Goal: Information Seeking & Learning: Check status

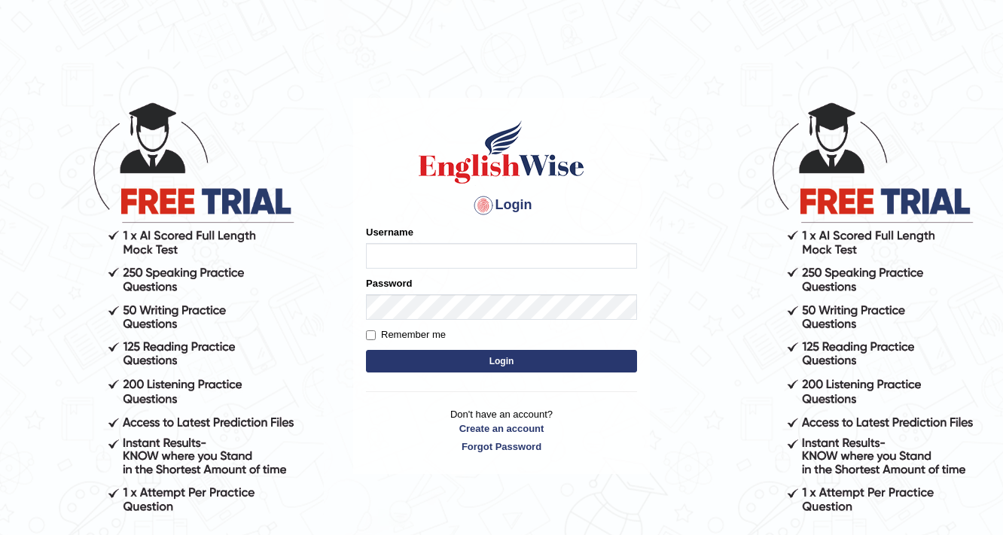
click at [403, 249] on input "Username" at bounding box center [501, 256] width 271 height 26
type input "surajshrestha100"
click at [459, 364] on button "Login" at bounding box center [501, 361] width 271 height 23
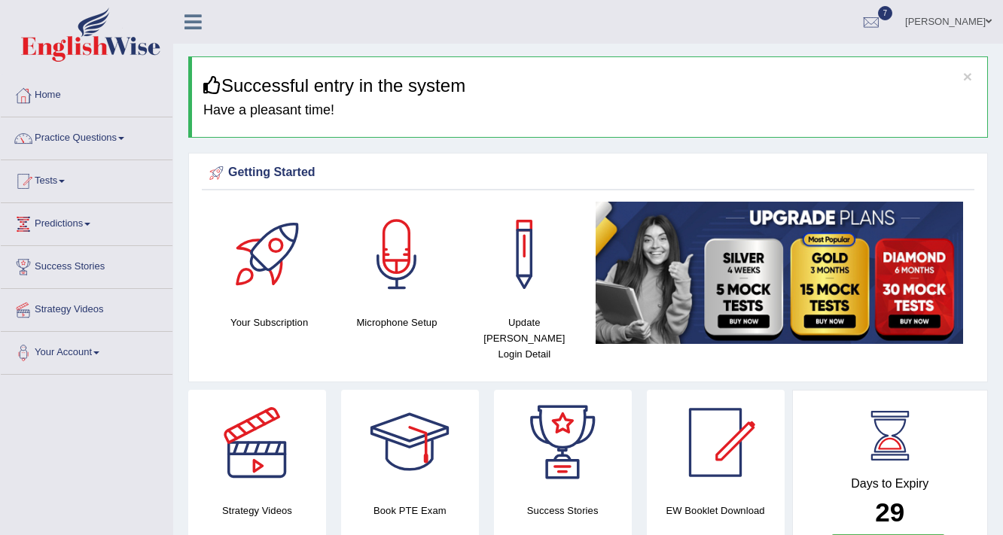
click at [60, 141] on link "Practice Questions" at bounding box center [87, 136] width 172 height 38
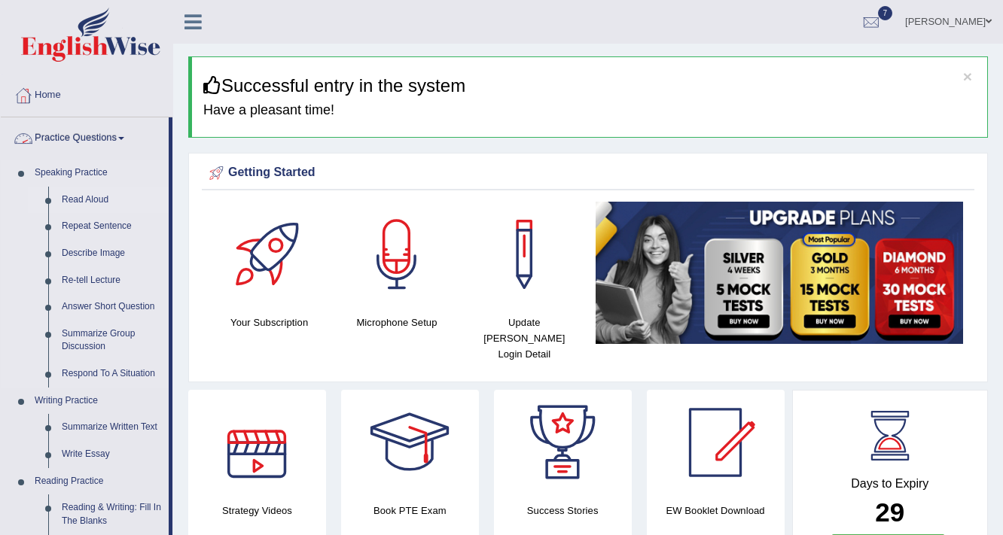
click at [90, 196] on link "Read Aloud" at bounding box center [112, 200] width 114 height 27
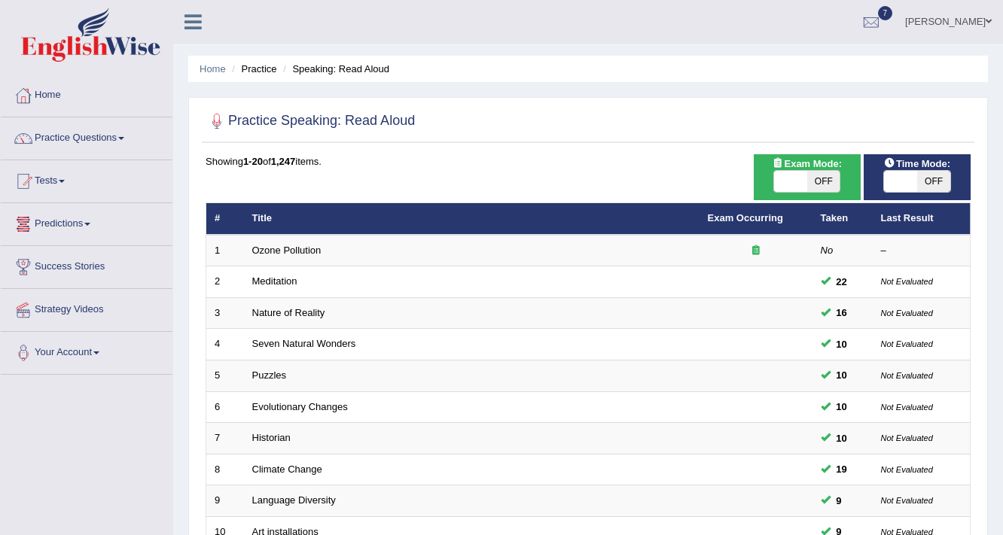
click at [810, 179] on span "OFF" at bounding box center [823, 181] width 33 height 21
checkbox input "true"
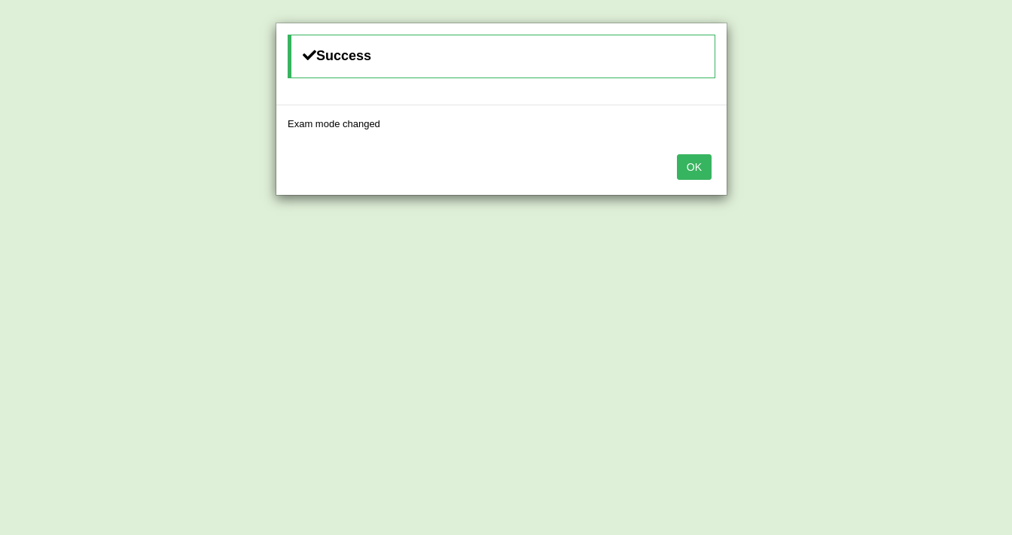
click at [677, 163] on button "OK" at bounding box center [694, 167] width 35 height 26
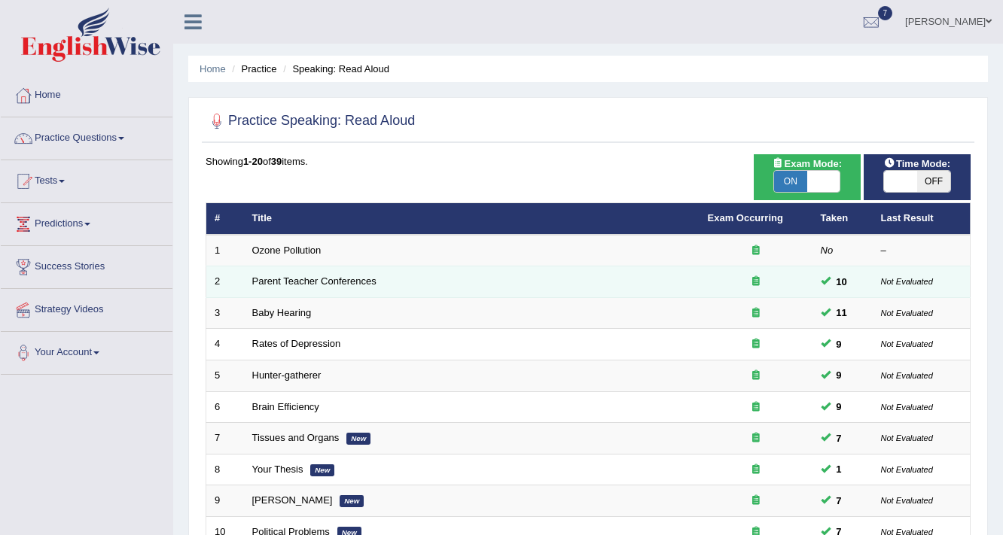
click at [288, 273] on td "Parent Teacher Conferences" at bounding box center [471, 282] width 455 height 32
click at [288, 278] on link "Parent Teacher Conferences" at bounding box center [314, 280] width 124 height 11
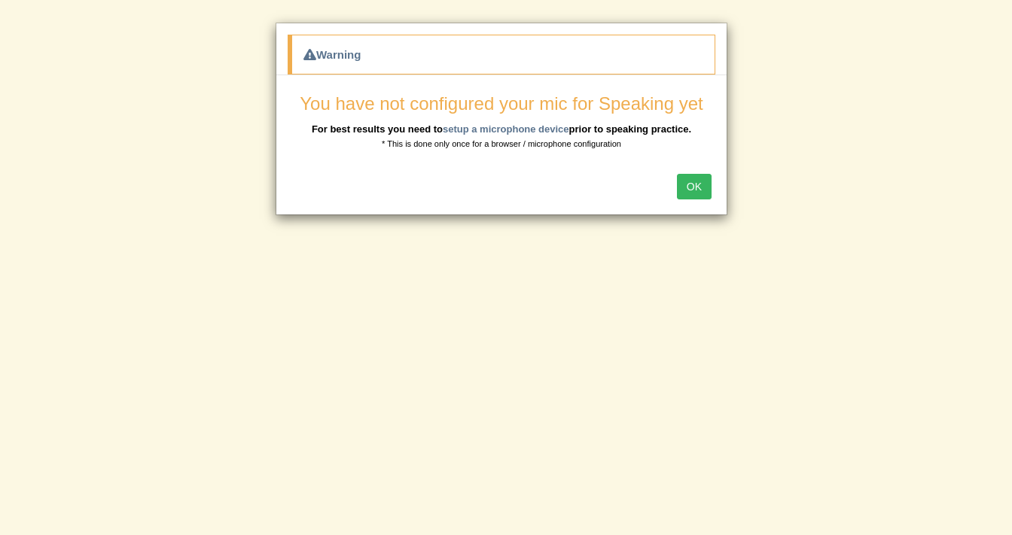
click at [705, 187] on button "OK" at bounding box center [694, 187] width 35 height 26
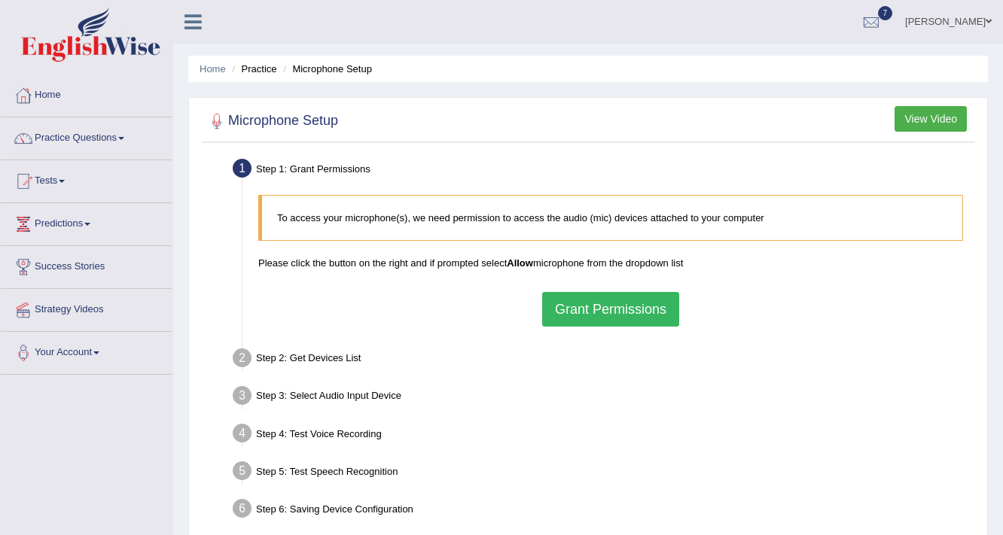
click at [671, 309] on button "Grant Permissions" at bounding box center [610, 309] width 137 height 35
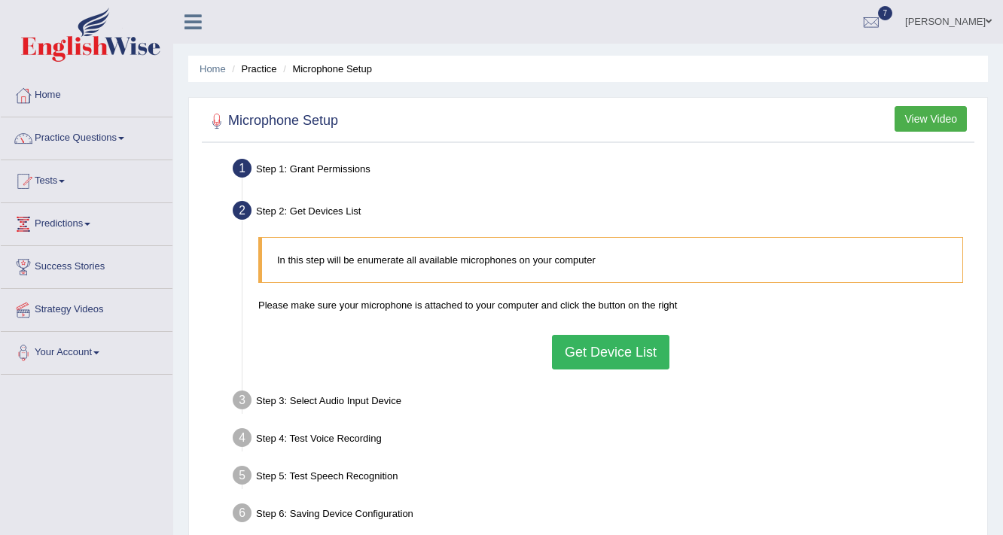
click at [631, 343] on button "Get Device List" at bounding box center [610, 352] width 117 height 35
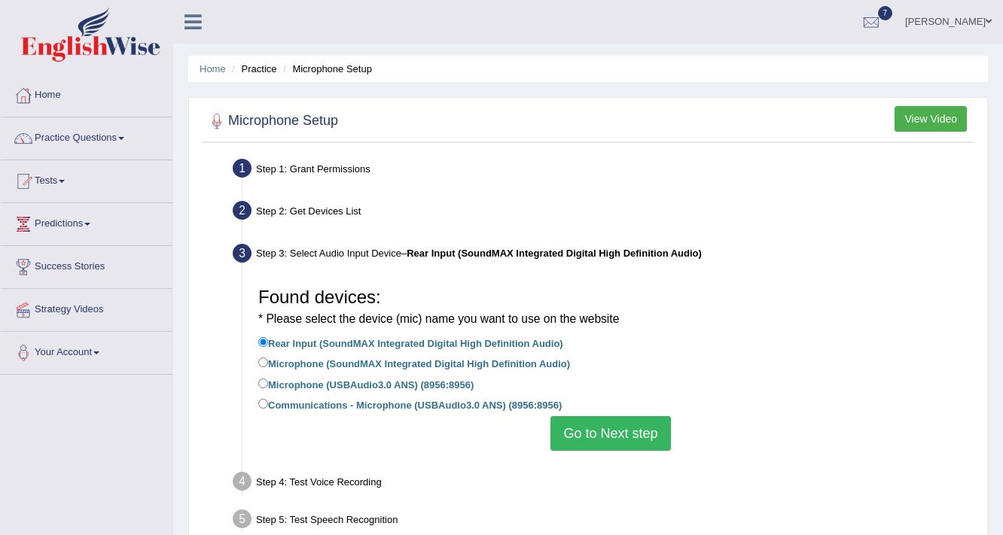
click at [295, 406] on label "Communications - Microphone (USBAudio3.0 ANS) (8956:8956)" at bounding box center [409, 404] width 303 height 17
click at [268, 406] on input "Communications - Microphone (USBAudio3.0 ANS) (8956:8956)" at bounding box center [263, 404] width 10 height 10
radio input "true"
click at [297, 365] on label "Microphone (SoundMAX Integrated Digital High Definition Audio)" at bounding box center [414, 362] width 312 height 17
click at [268, 365] on input "Microphone (SoundMAX Integrated Digital High Definition Audio)" at bounding box center [263, 363] width 10 height 10
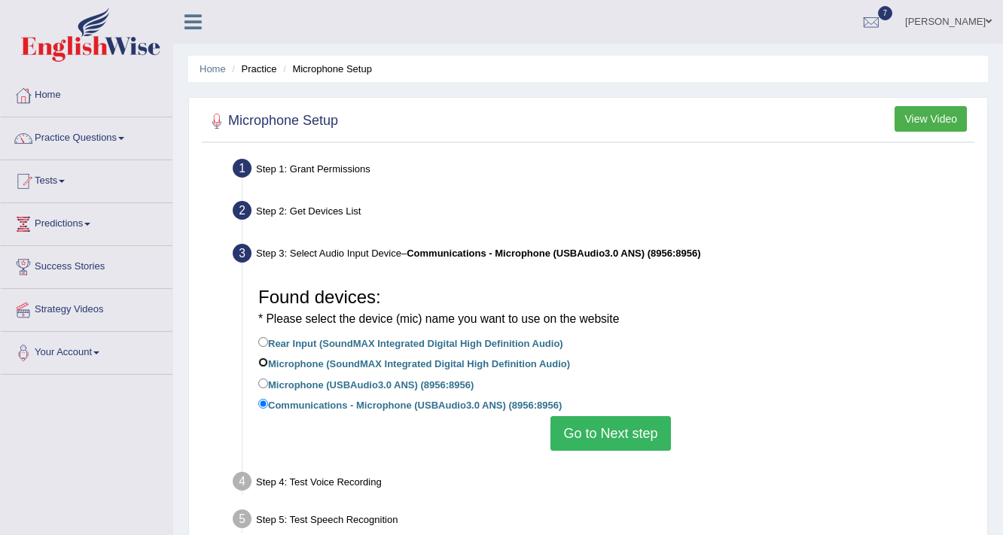
radio input "true"
click at [290, 401] on label "Communications - Microphone (USBAudio3.0 ANS) (8956:8956)" at bounding box center [409, 404] width 303 height 17
click at [268, 401] on input "Communications - Microphone (USBAudio3.0 ANS) (8956:8956)" at bounding box center [263, 404] width 10 height 10
radio input "true"
click at [611, 436] on button "Go to Next step" at bounding box center [610, 433] width 120 height 35
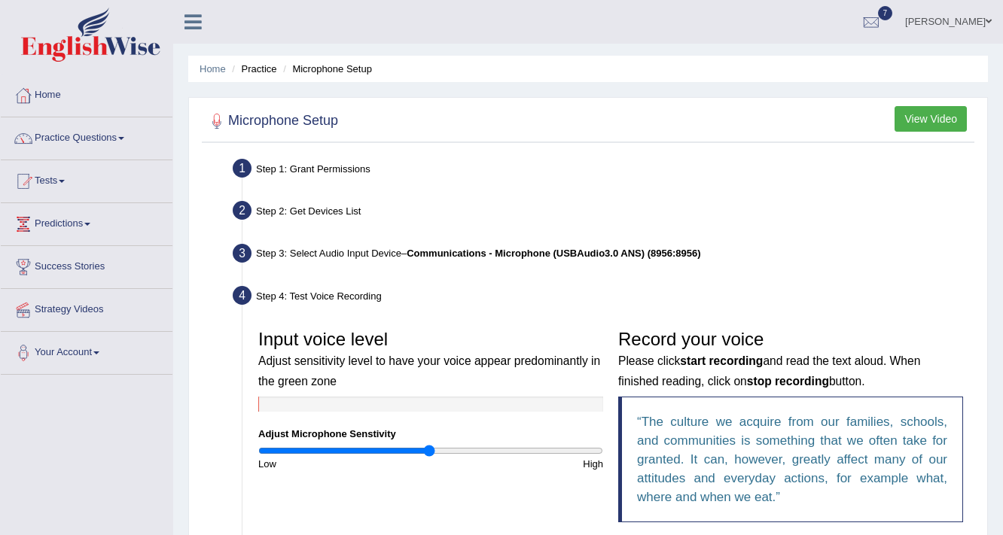
scroll to position [181, 0]
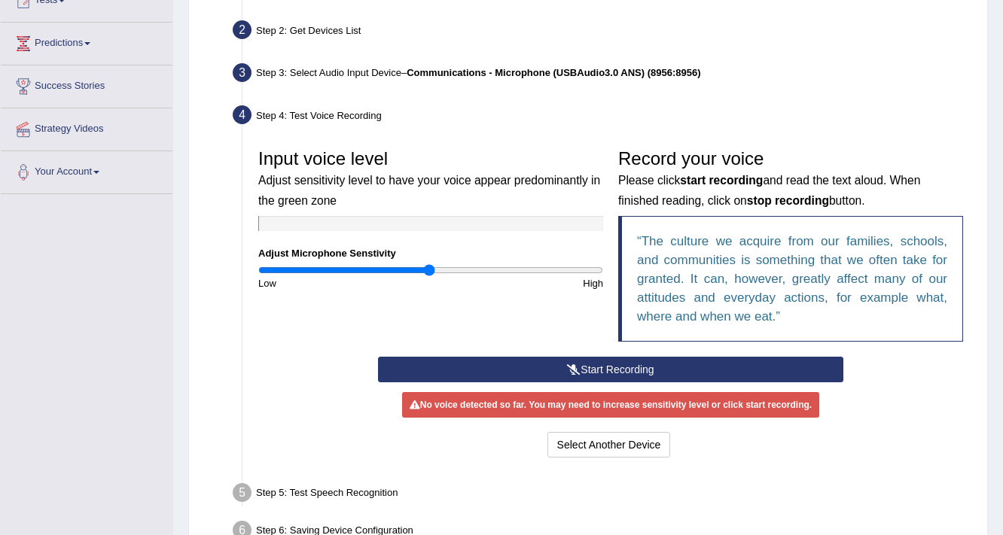
click at [606, 364] on button "Start Recording" at bounding box center [610, 370] width 464 height 26
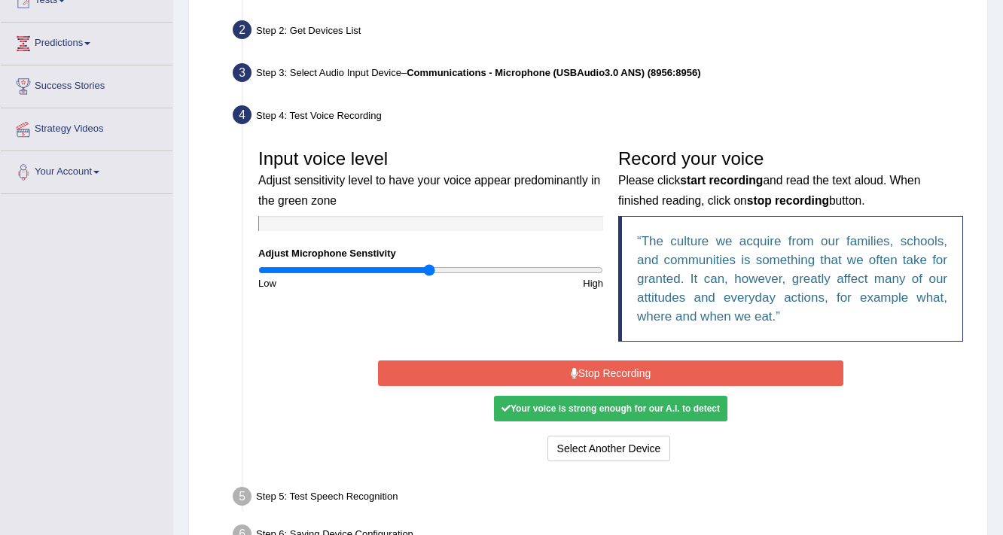
click at [598, 377] on button "Stop Recording" at bounding box center [610, 374] width 464 height 26
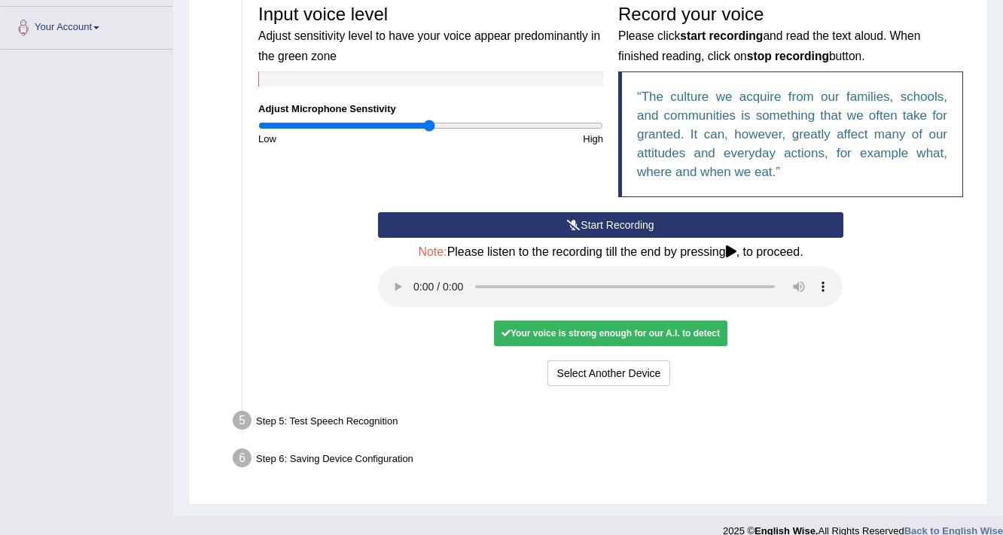
scroll to position [343, 0]
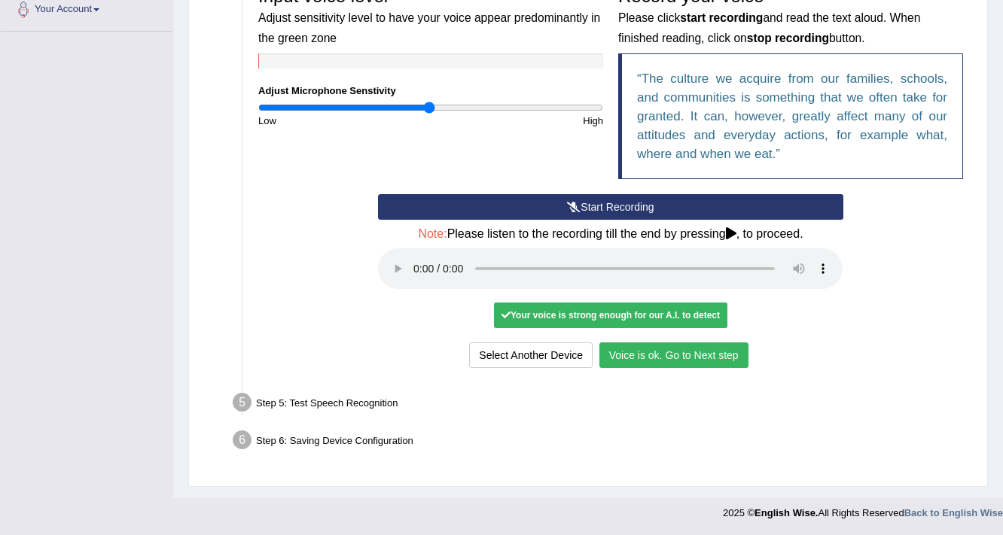
click at [674, 357] on button "Voice is ok. Go to Next step" at bounding box center [673, 355] width 149 height 26
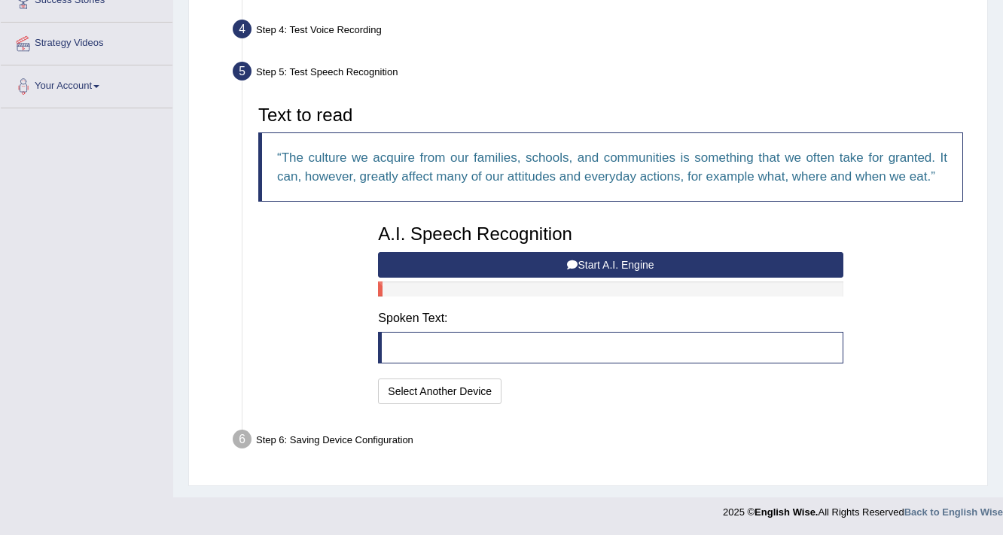
scroll to position [265, 0]
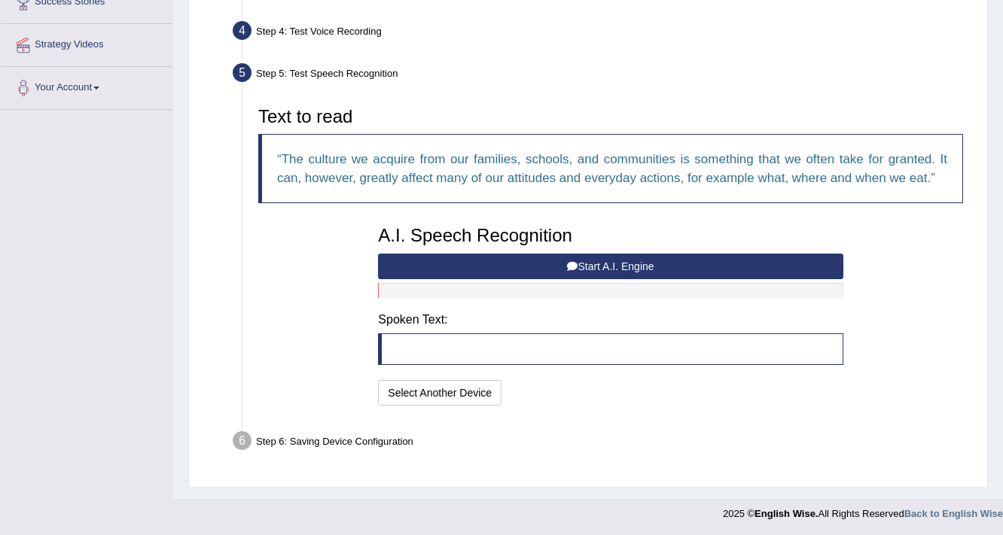
click at [533, 265] on button "Start A.I. Engine" at bounding box center [610, 267] width 464 height 26
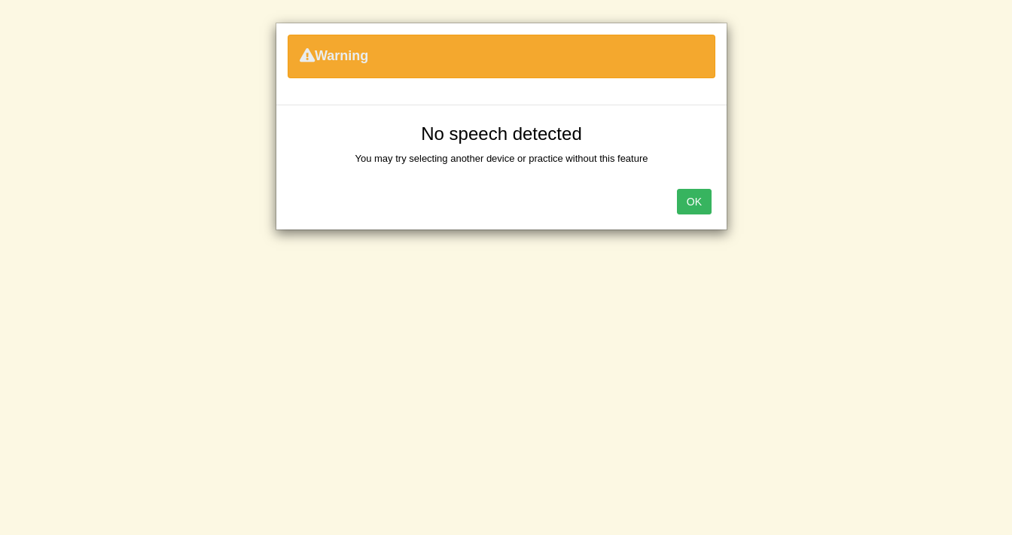
click at [693, 196] on button "OK" at bounding box center [694, 202] width 35 height 26
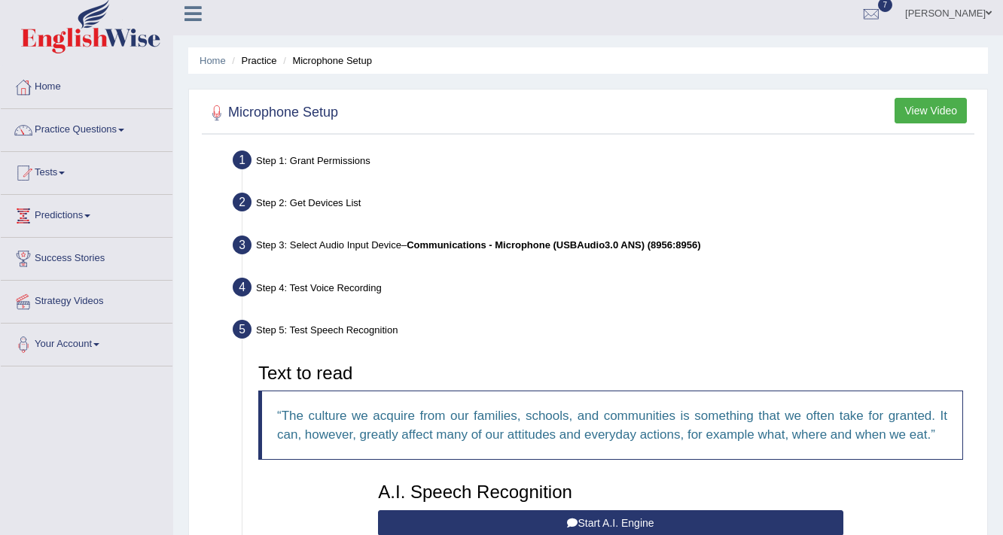
scroll to position [0, 0]
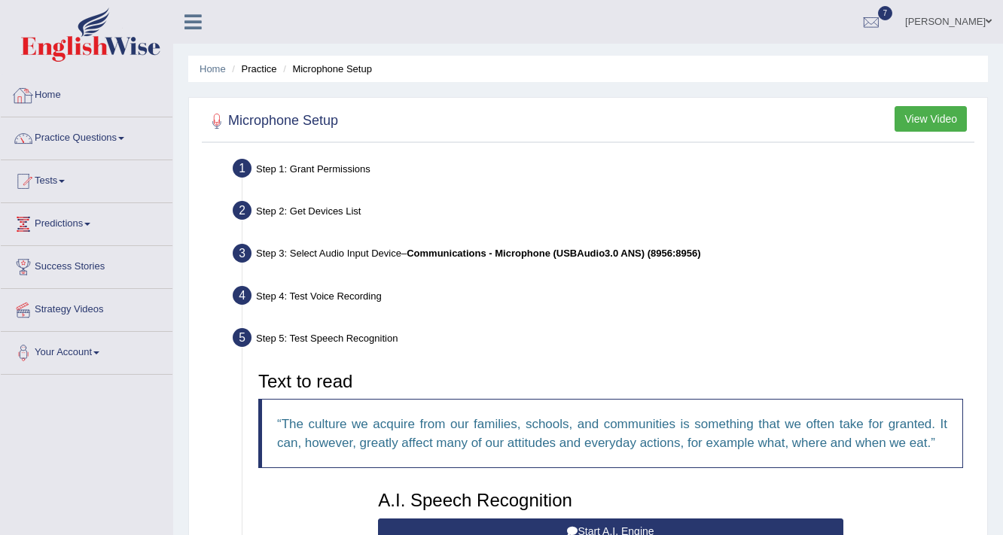
click at [62, 98] on link "Home" at bounding box center [87, 94] width 172 height 38
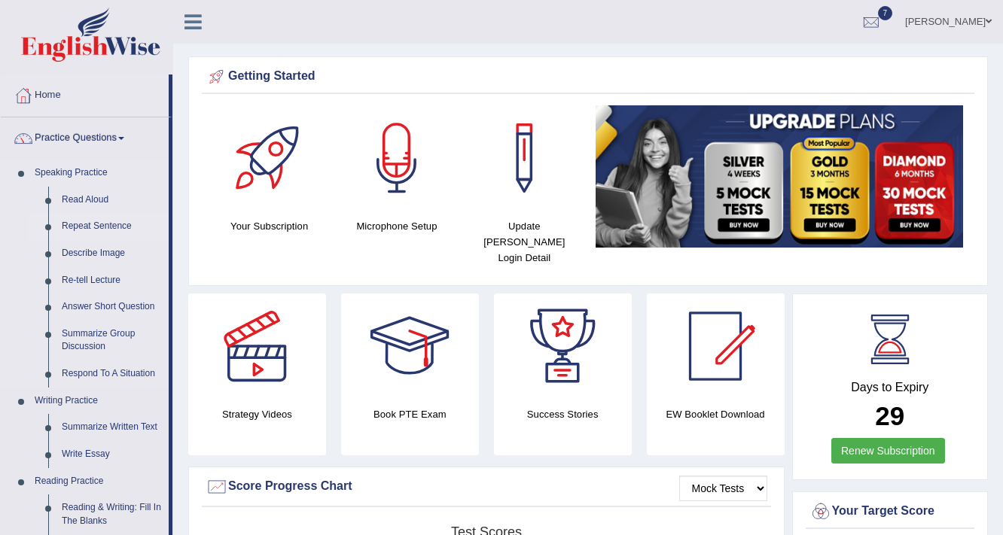
click at [108, 226] on link "Repeat Sentence" at bounding box center [112, 226] width 114 height 27
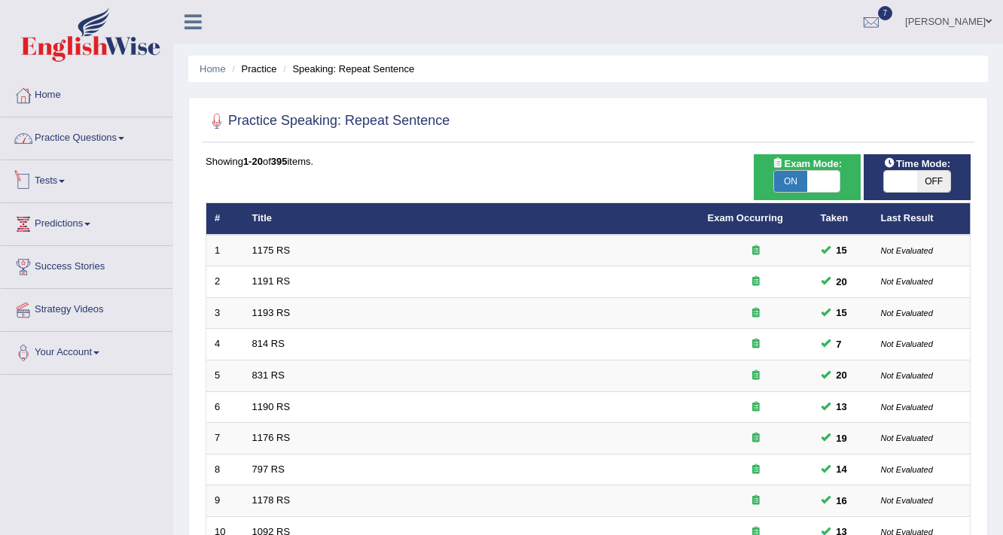
click at [75, 131] on link "Practice Questions" at bounding box center [87, 136] width 172 height 38
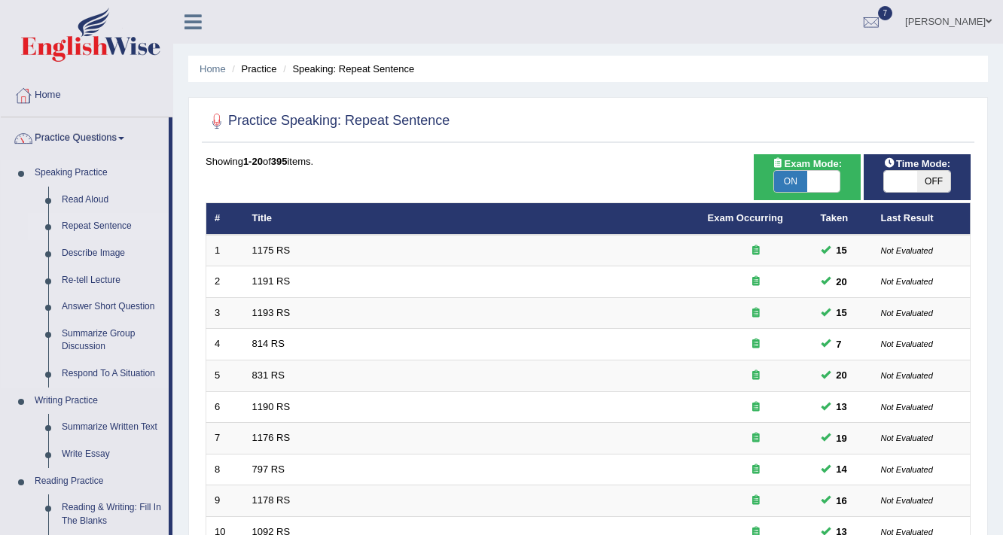
click at [107, 226] on link "Repeat Sentence" at bounding box center [112, 226] width 114 height 27
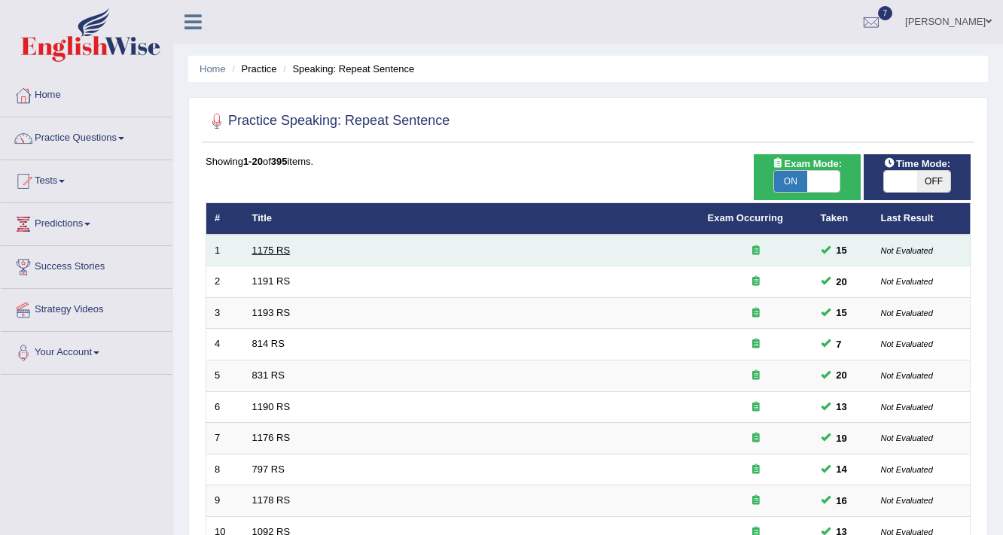
click at [267, 248] on link "1175 RS" at bounding box center [271, 250] width 38 height 11
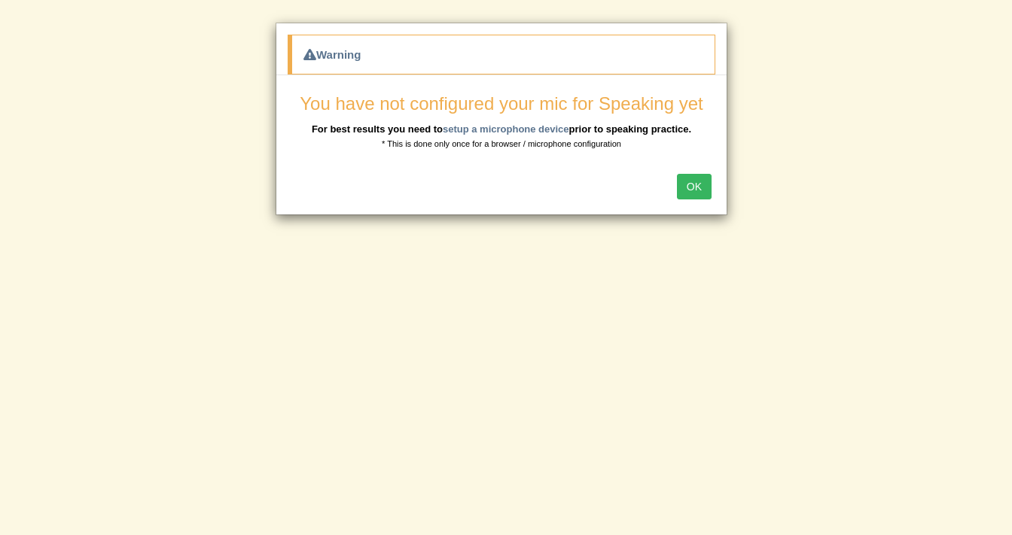
click at [695, 187] on button "OK" at bounding box center [694, 187] width 35 height 26
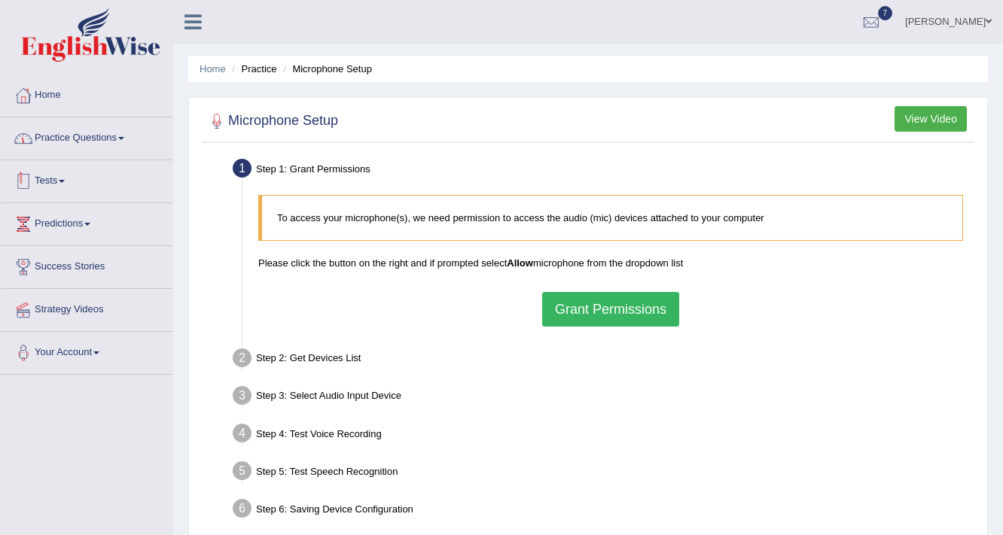
click at [86, 132] on link "Practice Questions" at bounding box center [87, 136] width 172 height 38
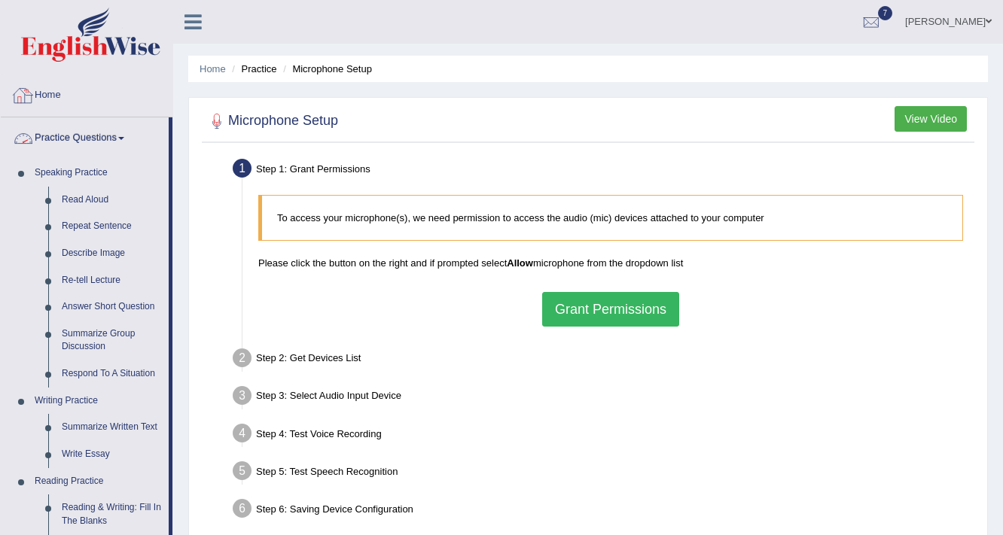
click at [101, 30] on img at bounding box center [90, 35] width 139 height 54
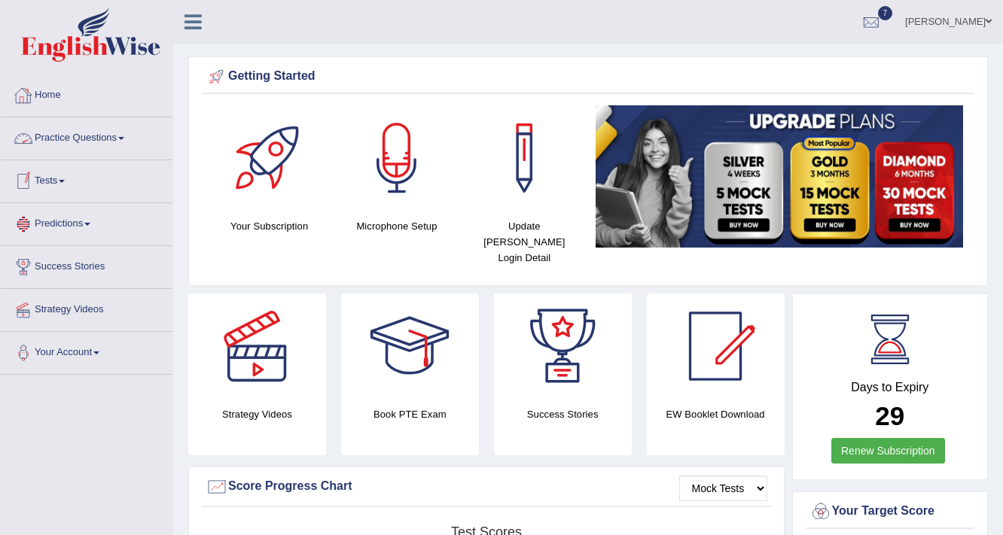
click at [104, 139] on link "Practice Questions" at bounding box center [87, 136] width 172 height 38
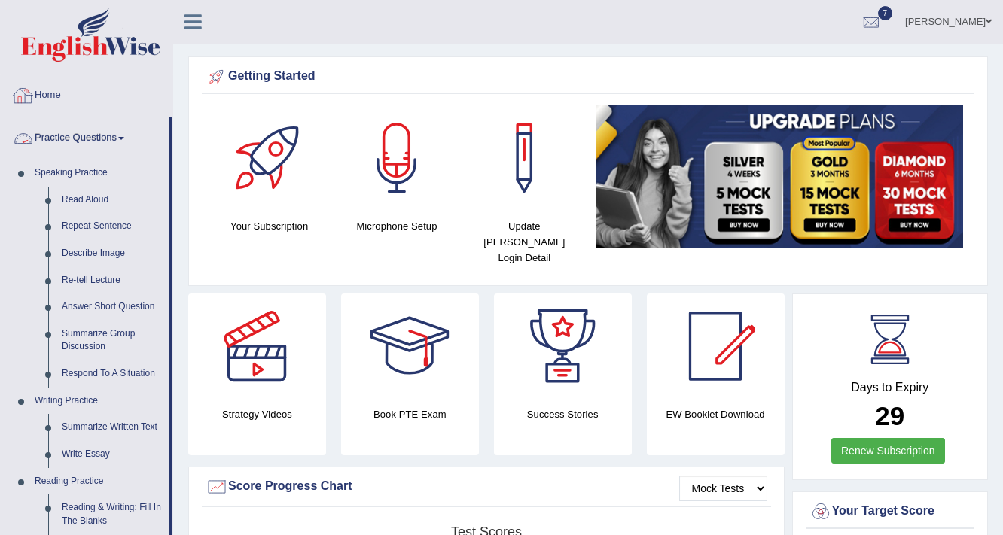
click at [102, 35] on img at bounding box center [90, 35] width 139 height 54
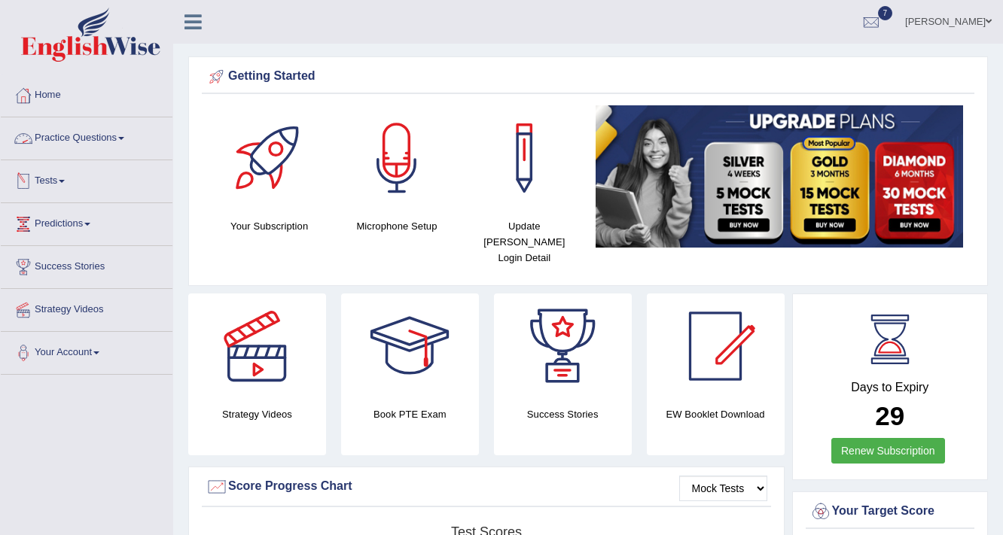
click at [108, 135] on link "Practice Questions" at bounding box center [87, 136] width 172 height 38
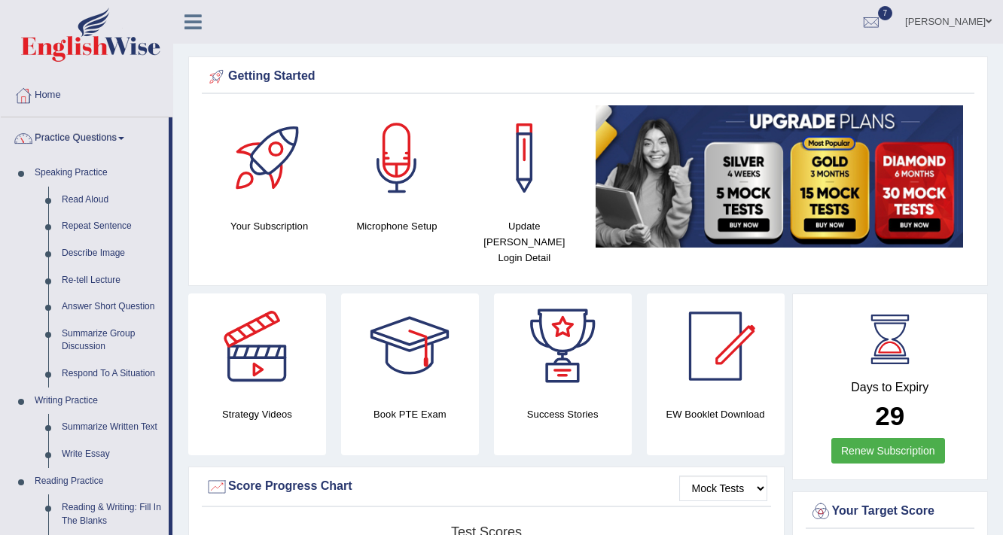
click at [108, 135] on link "Practice Questions" at bounding box center [85, 136] width 168 height 38
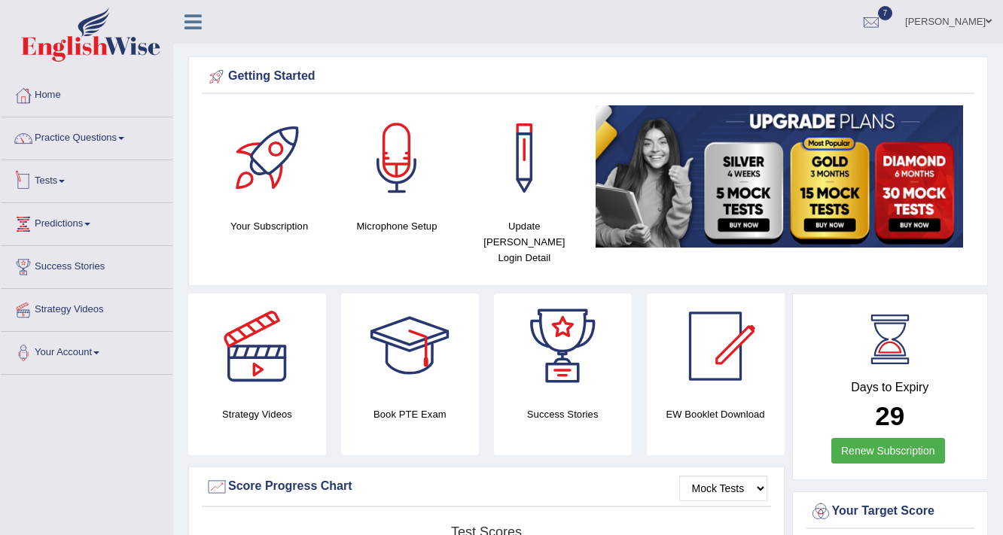
click at [68, 178] on link "Tests" at bounding box center [87, 179] width 172 height 38
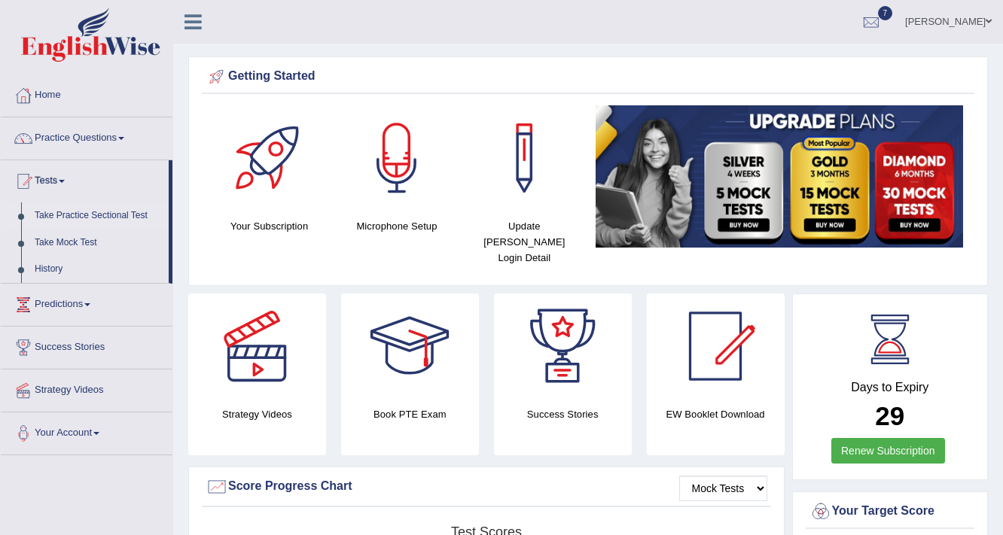
click at [77, 212] on link "Take Practice Sectional Test" at bounding box center [98, 215] width 141 height 27
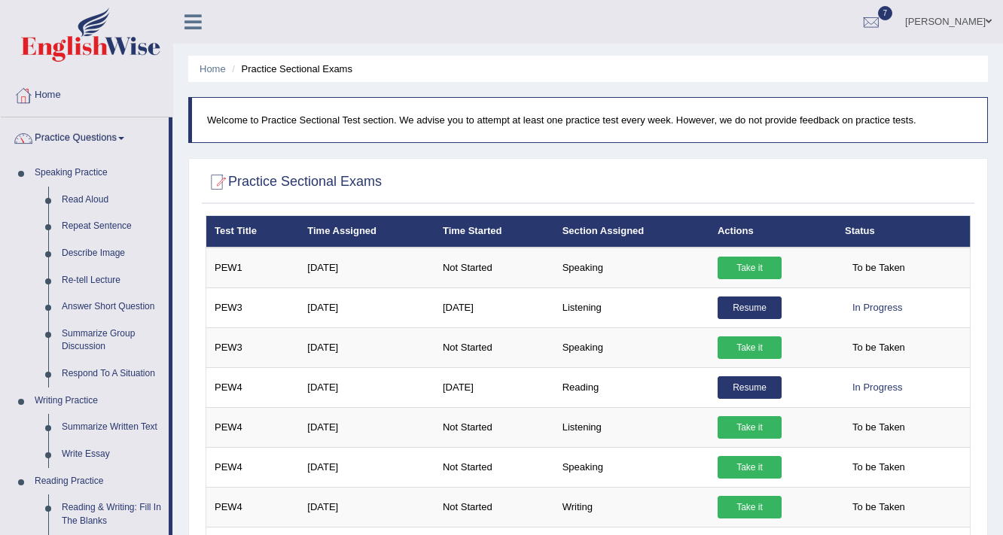
click at [96, 138] on link "Practice Questions" at bounding box center [85, 136] width 168 height 38
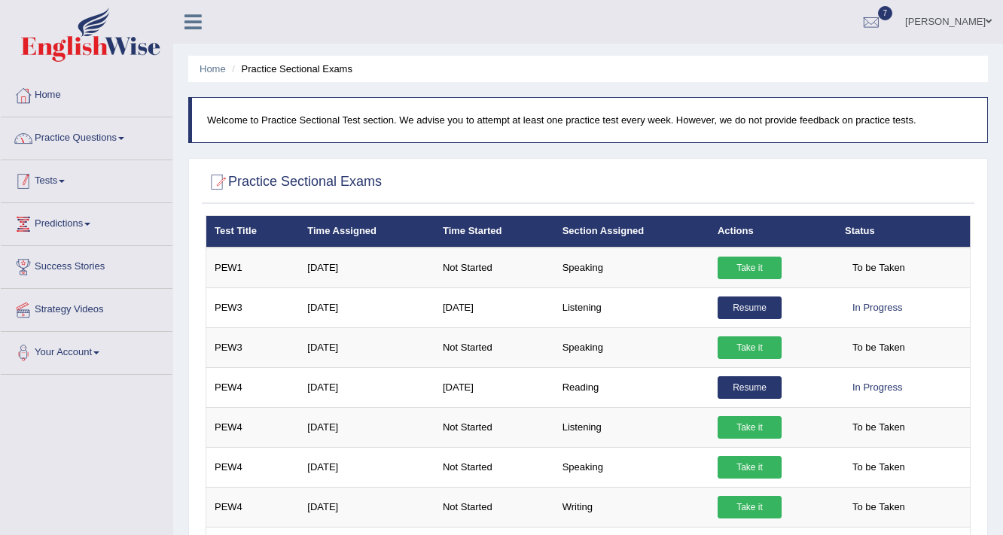
click at [88, 140] on link "Practice Questions" at bounding box center [87, 136] width 172 height 38
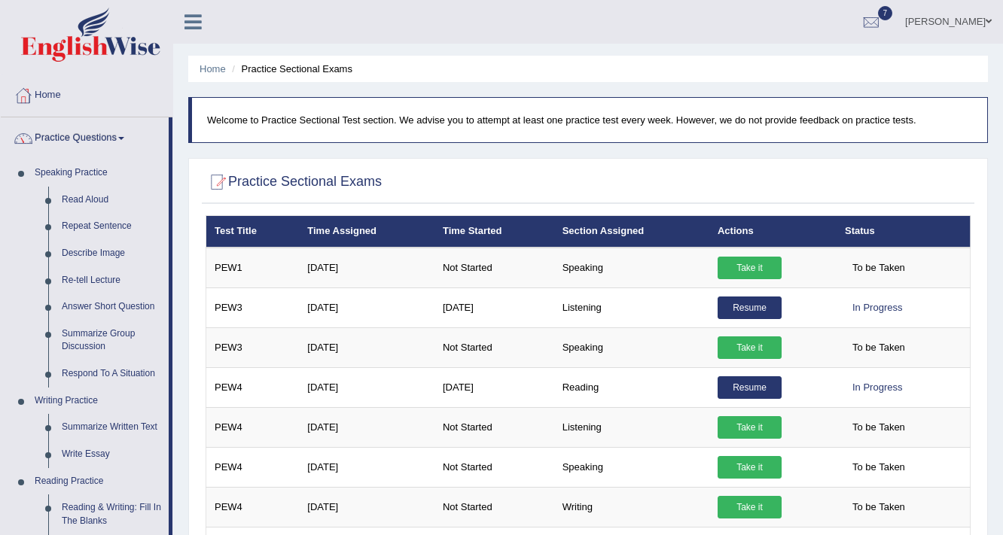
click at [107, 144] on link "Practice Questions" at bounding box center [85, 136] width 168 height 38
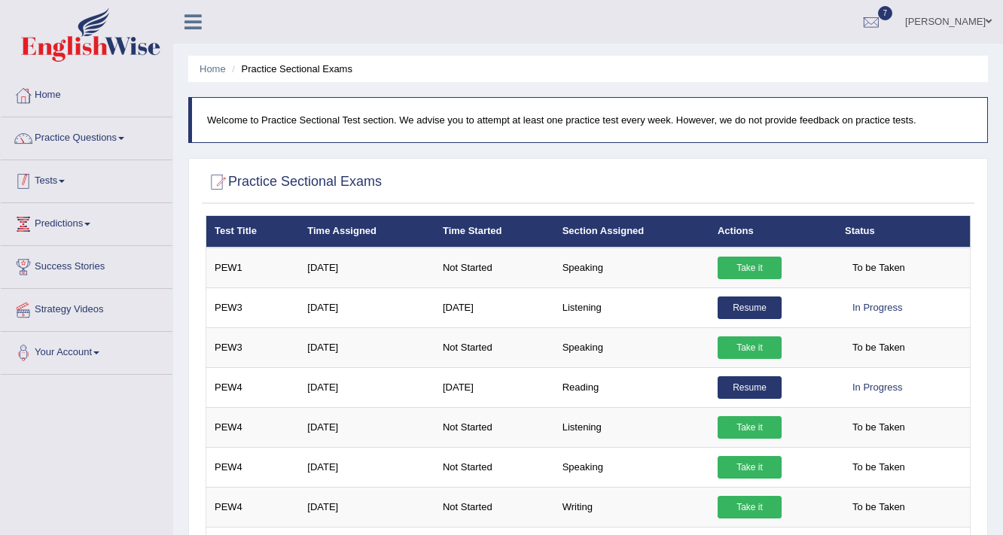
click at [58, 191] on link "Tests" at bounding box center [87, 179] width 172 height 38
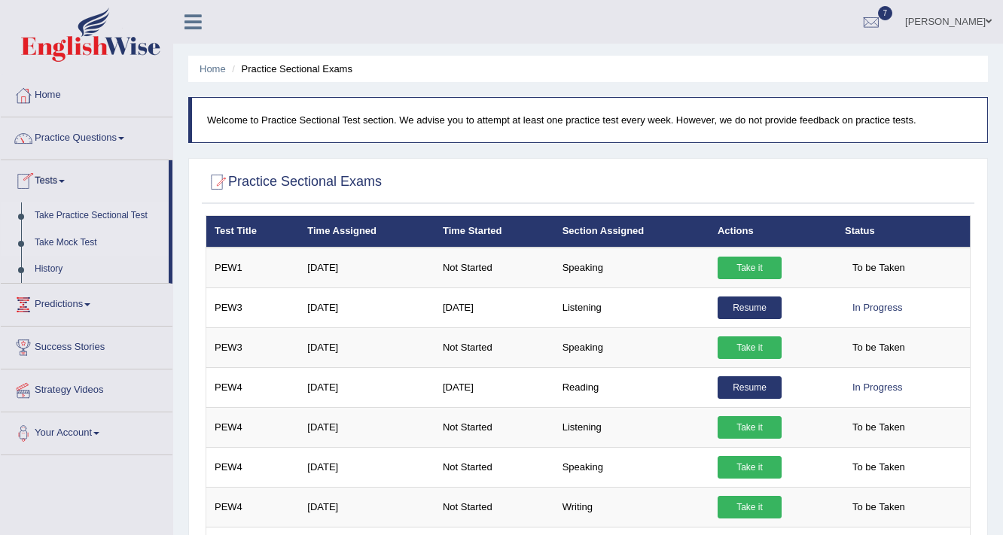
click at [68, 245] on link "Take Mock Test" at bounding box center [98, 243] width 141 height 27
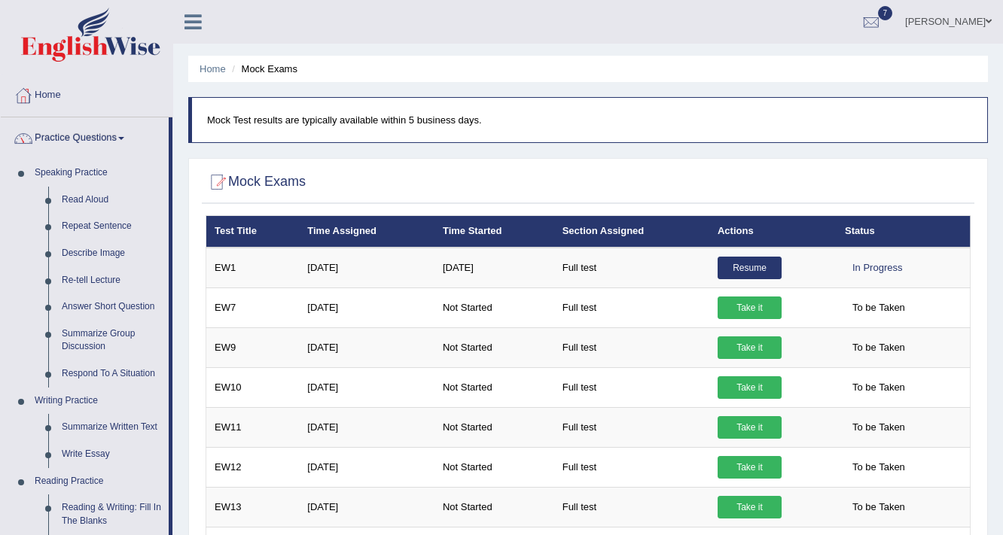
click at [105, 145] on link "Practice Questions" at bounding box center [85, 136] width 168 height 38
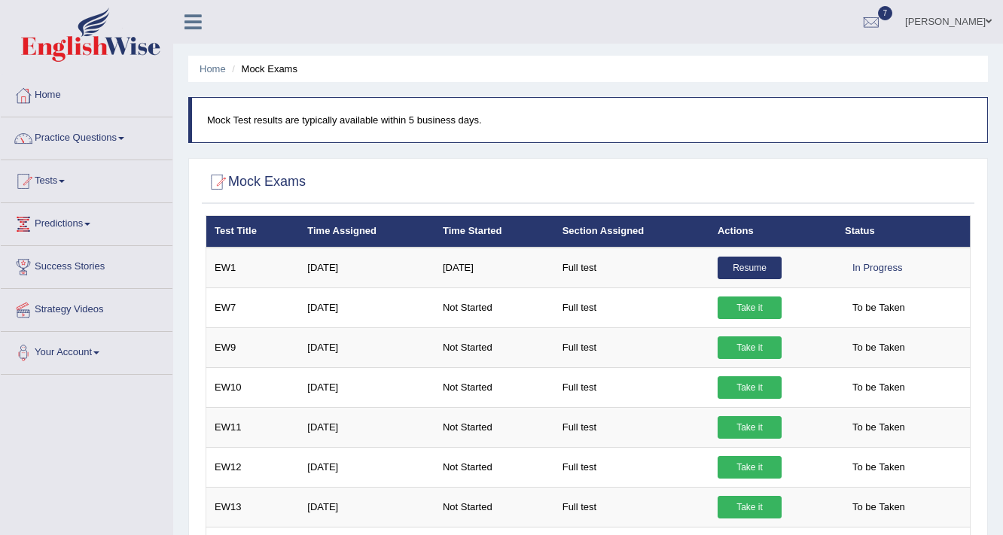
click at [105, 145] on link "Practice Questions" at bounding box center [87, 136] width 172 height 38
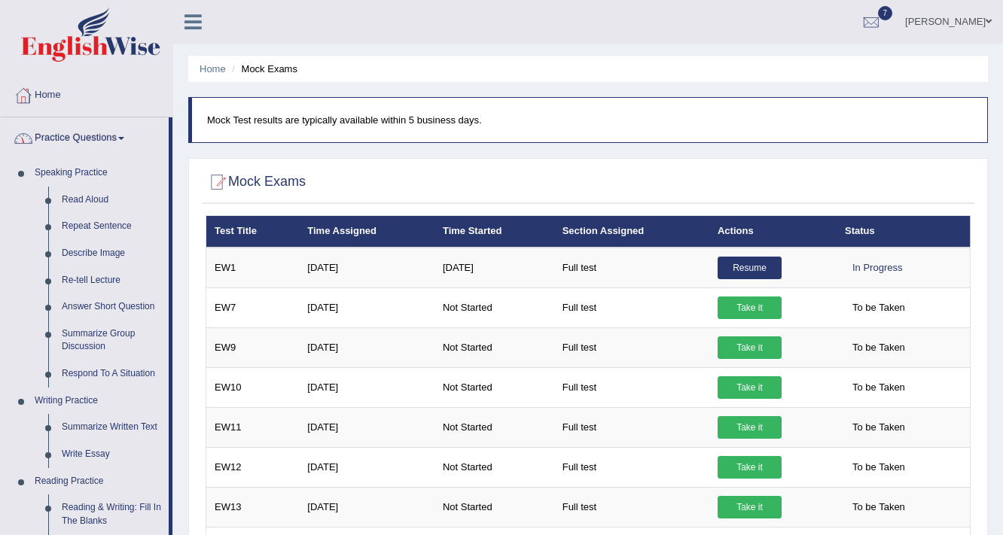
click at [104, 138] on link "Practice Questions" at bounding box center [85, 136] width 168 height 38
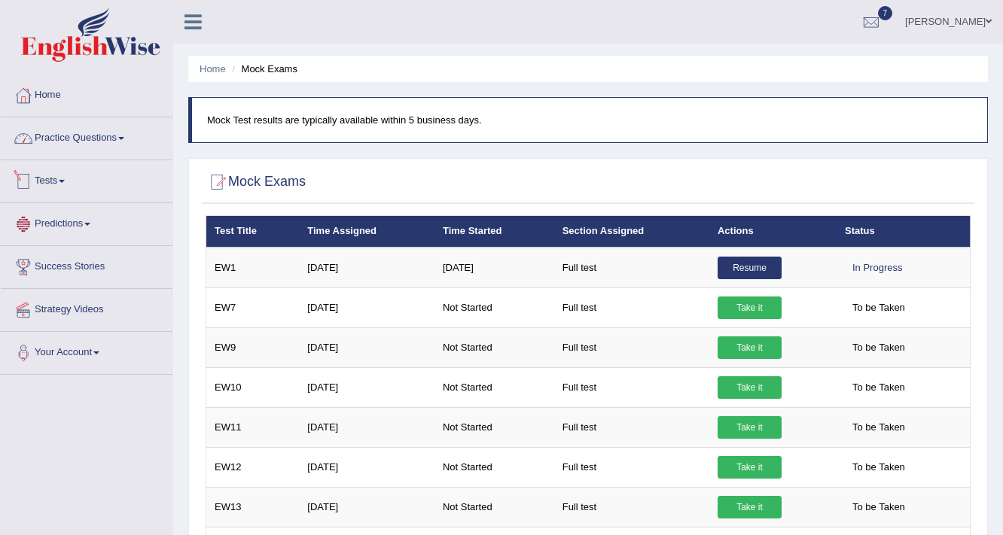
click at [73, 187] on link "Tests" at bounding box center [87, 179] width 172 height 38
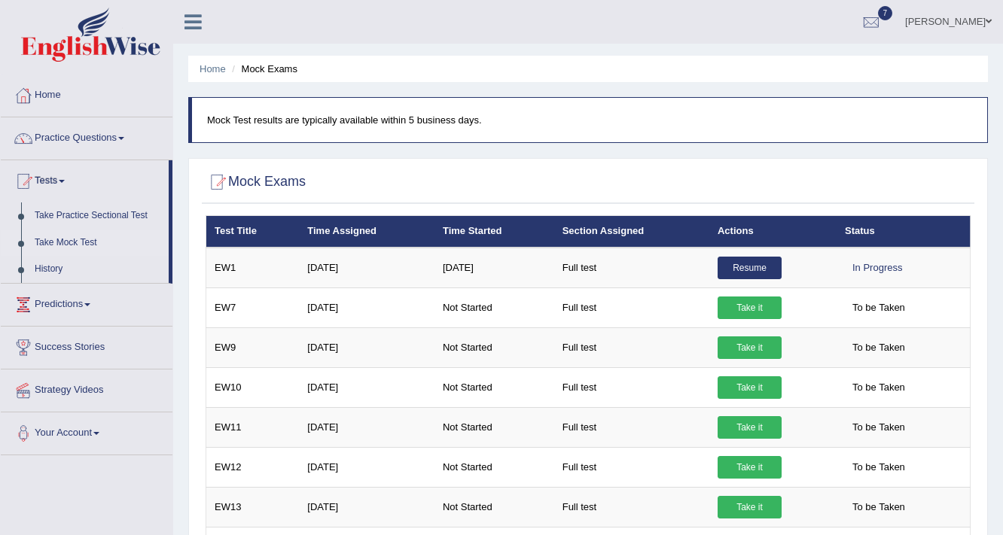
click at [81, 240] on link "Take Mock Test" at bounding box center [98, 243] width 141 height 27
click at [104, 202] on link "Take Practice Sectional Test" at bounding box center [98, 215] width 141 height 27
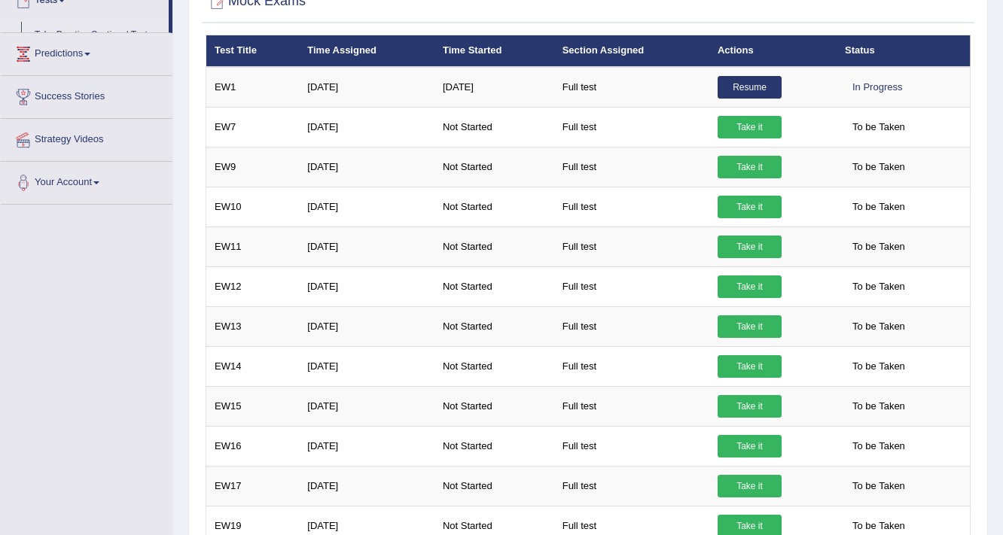
scroll to position [181, 0]
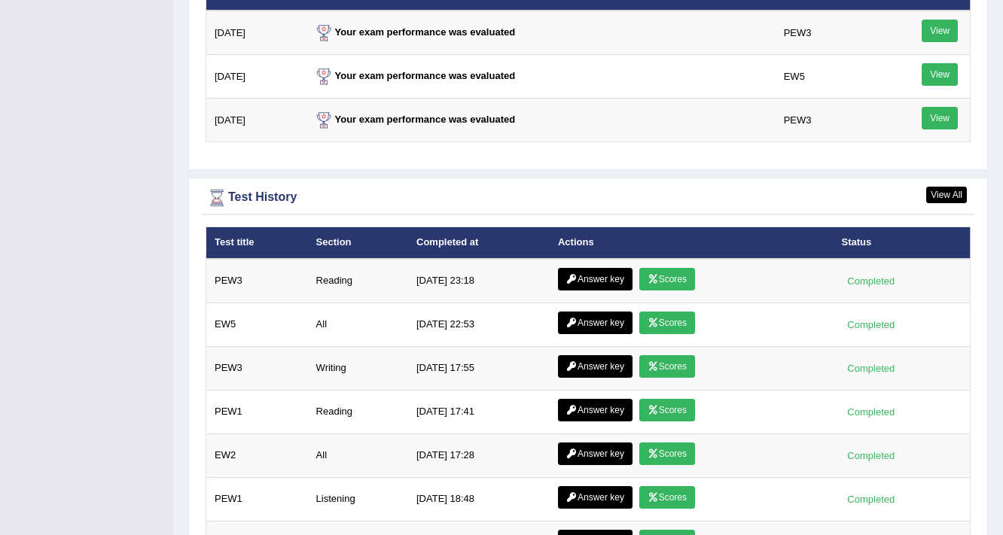
scroll to position [1939, 0]
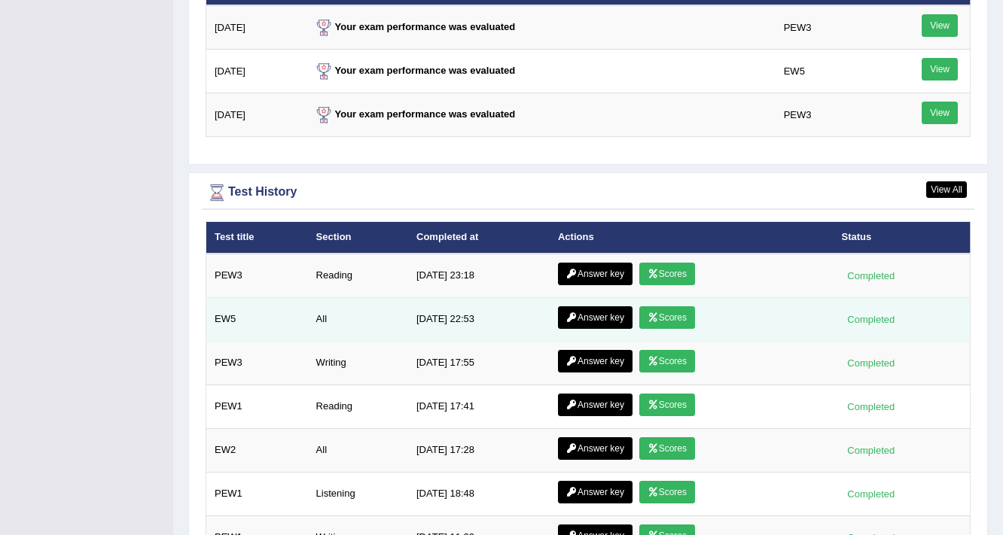
click at [668, 306] on link "Scores" at bounding box center [667, 317] width 56 height 23
